Goal: Check status: Check status

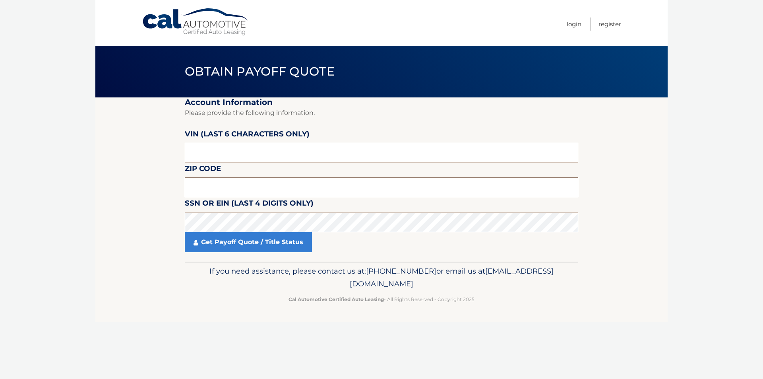
click at [235, 189] on input "text" at bounding box center [381, 187] width 393 height 20
click at [227, 152] on input "text" at bounding box center [381, 153] width 393 height 20
type input "537738"
click at [241, 181] on input "text" at bounding box center [381, 187] width 393 height 20
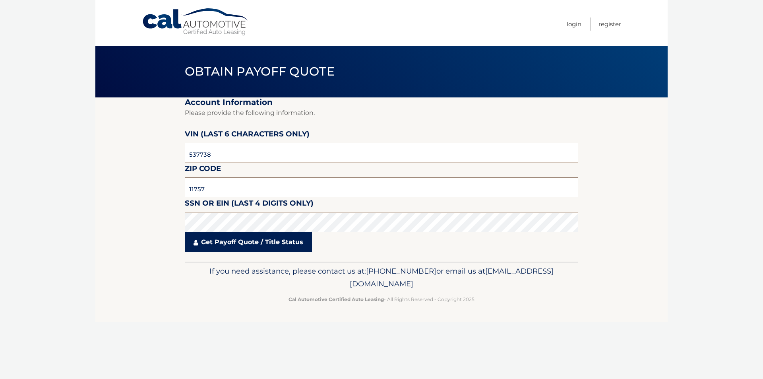
type input "11757"
click at [243, 243] on link "Get Payoff Quote / Title Status" at bounding box center [248, 242] width 127 height 20
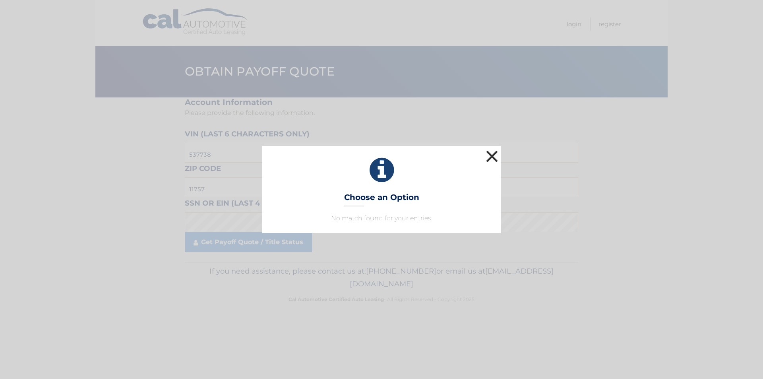
click at [492, 154] on button "×" at bounding box center [492, 156] width 16 height 16
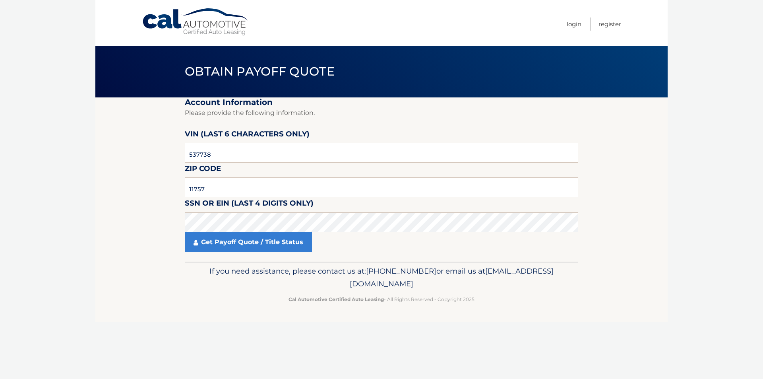
click at [70, 166] on body "Cal Automotive Menu Login Register Obtain Payoff Quote" at bounding box center [381, 189] width 763 height 379
click at [226, 244] on link "Get Payoff Quote / Title Status" at bounding box center [248, 242] width 127 height 20
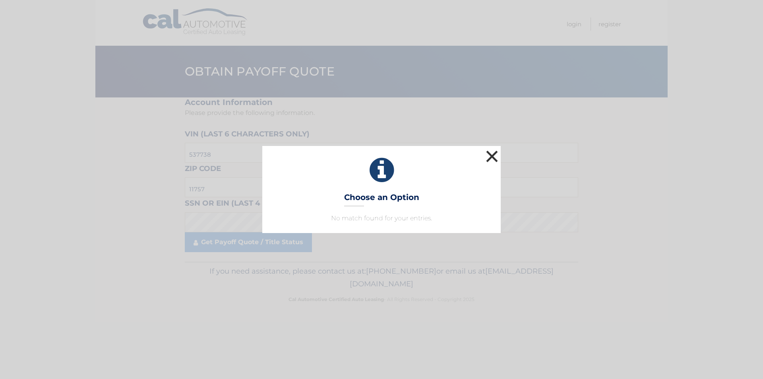
click at [495, 159] on button "×" at bounding box center [492, 156] width 16 height 16
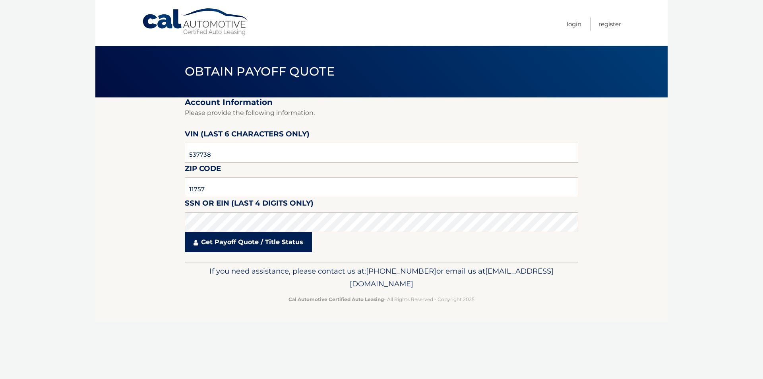
click at [270, 250] on link "Get Payoff Quote / Title Status" at bounding box center [248, 242] width 127 height 20
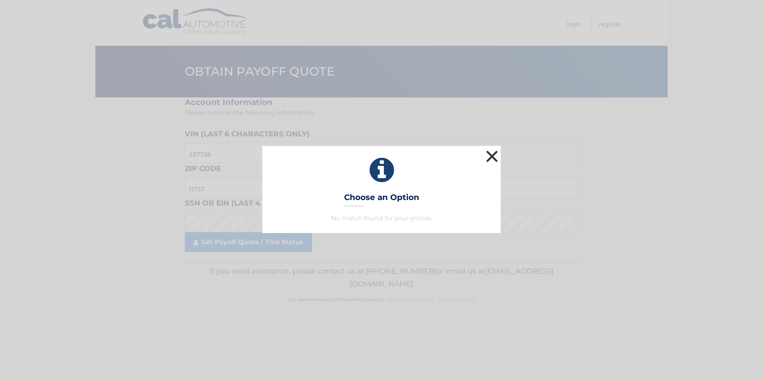
click at [493, 154] on button "×" at bounding box center [492, 156] width 16 height 16
